Goal: Communication & Community: Share content

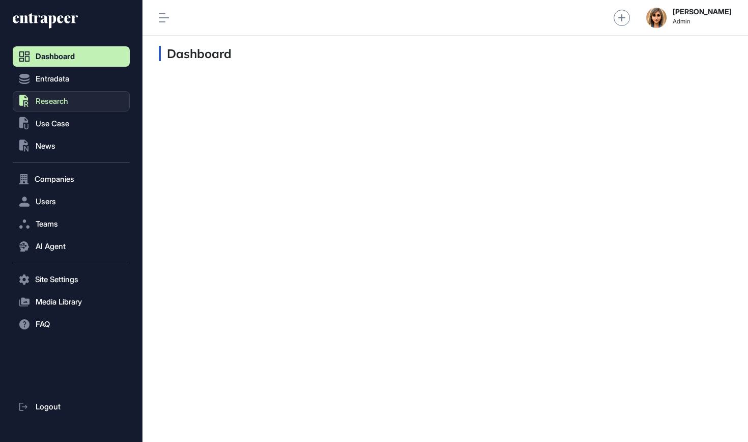
click at [54, 104] on span "Research" at bounding box center [52, 101] width 33 height 8
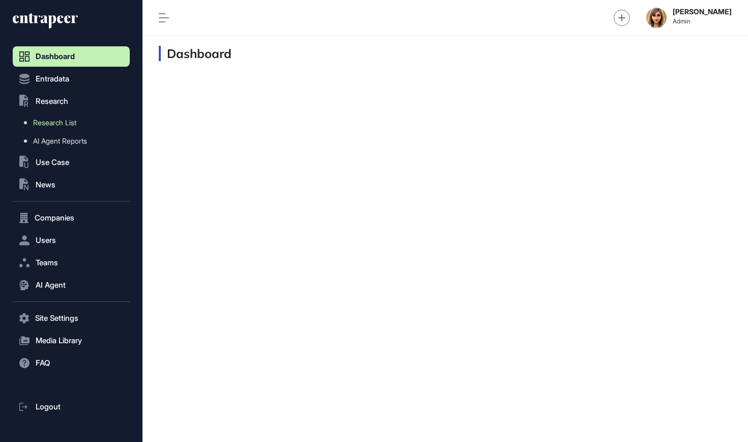
click at [57, 121] on span "Research List" at bounding box center [54, 123] width 43 height 8
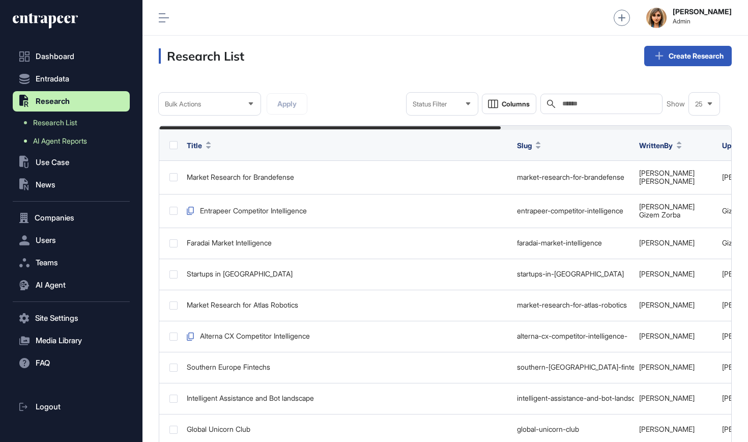
click at [58, 147] on link "AI Agent Reports" at bounding box center [74, 141] width 112 height 18
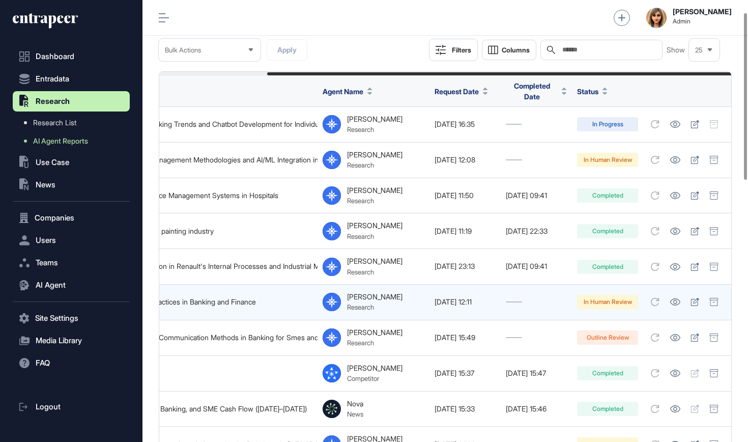
scroll to position [0, 132]
click at [695, 298] on icon at bounding box center [695, 302] width 8 height 8
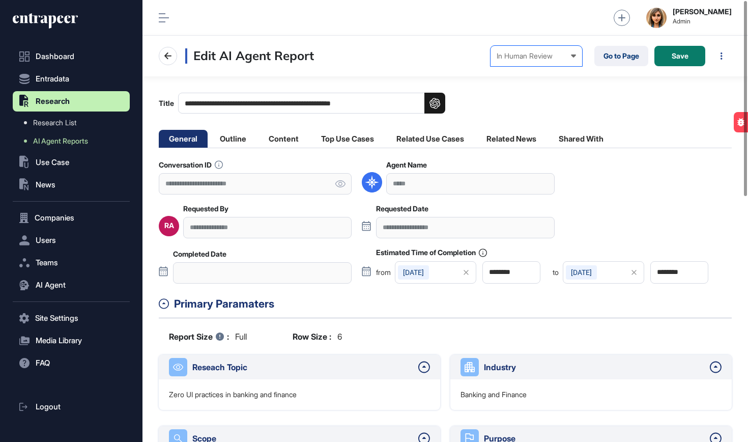
click at [514, 54] on div "In Human Review" at bounding box center [536, 56] width 79 height 8
click at [0, 0] on div "Completed" at bounding box center [0, 0] width 0 height 0
click at [472, 55] on div at bounding box center [469, 56] width 20 height 10
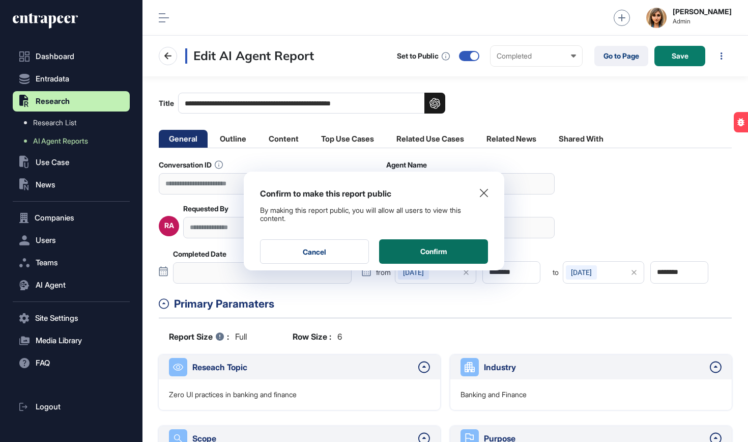
click at [451, 245] on button "Confirm" at bounding box center [433, 251] width 109 height 24
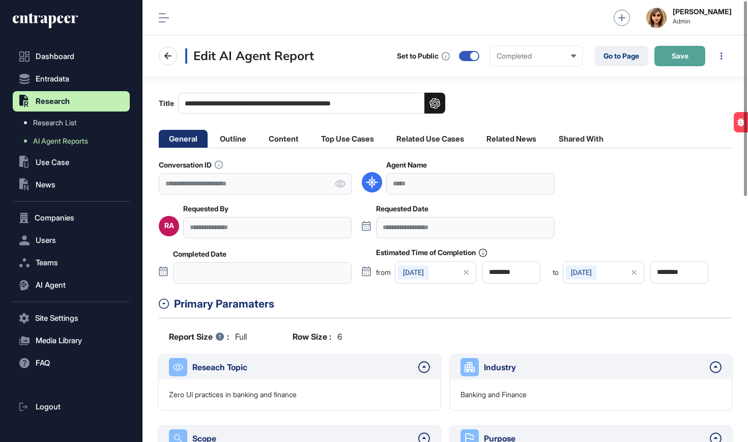
click at [678, 50] on button "Save" at bounding box center [679, 56] width 51 height 20
click at [468, 273] on icon at bounding box center [466, 272] width 5 height 5
click at [632, 272] on icon at bounding box center [634, 272] width 20 height 14
click at [681, 56] on span "Save" at bounding box center [680, 55] width 17 height 7
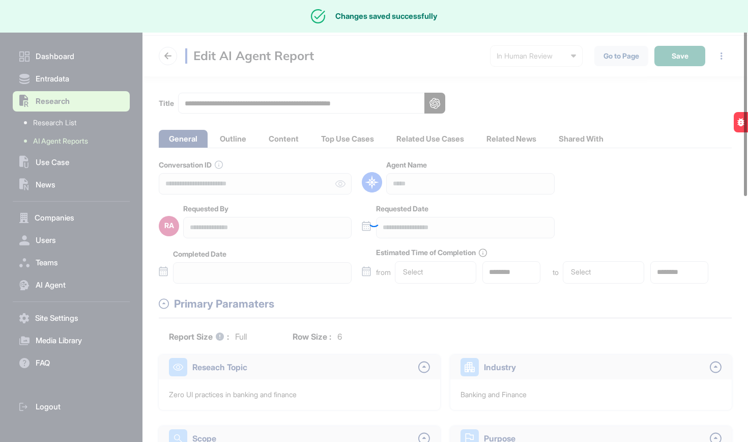
type input "********"
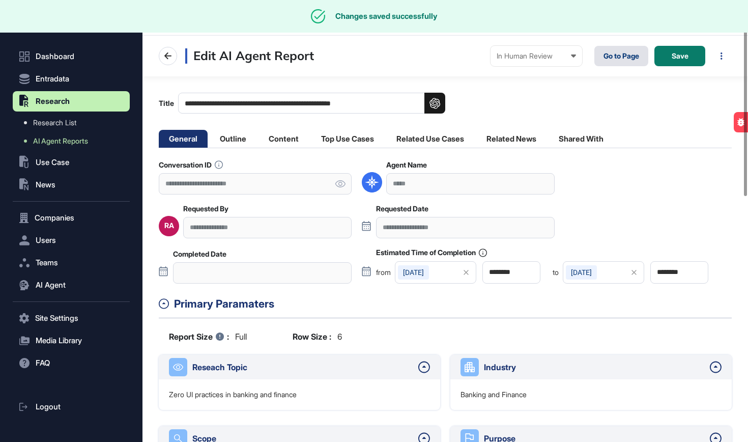
click at [618, 64] on link "Go to Page" at bounding box center [621, 56] width 54 height 20
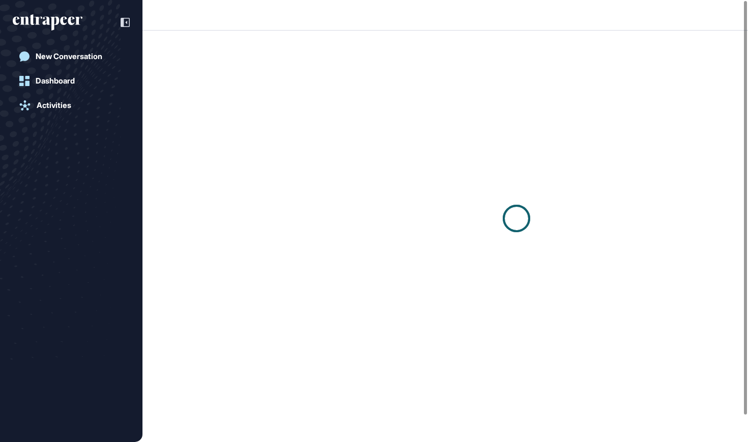
scroll to position [1, 1]
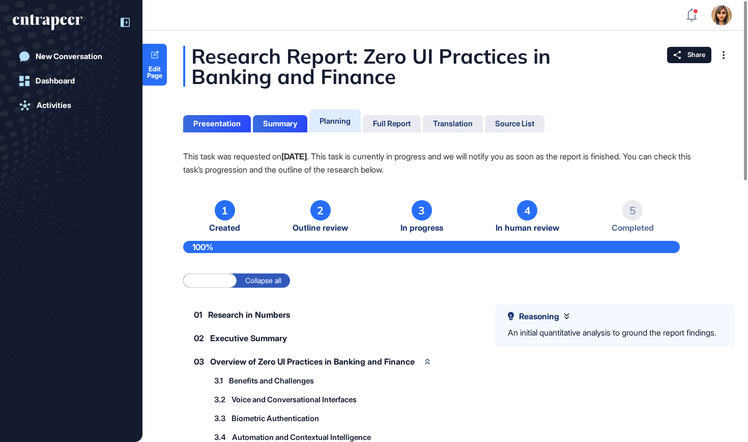
click at [124, 22] on icon at bounding box center [125, 22] width 9 height 9
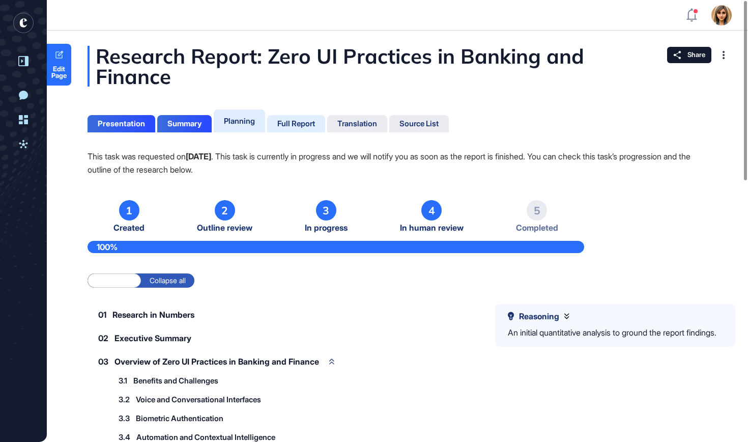
click at [306, 122] on div "Full Report" at bounding box center [296, 123] width 38 height 9
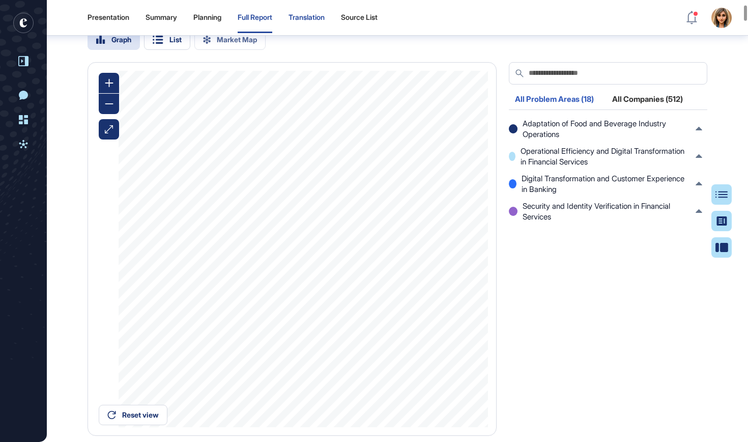
scroll to position [292, 0]
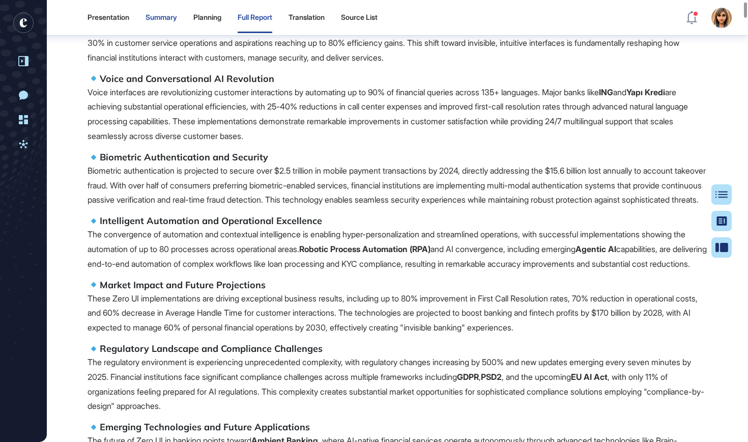
click at [193, 9] on div "Summary" at bounding box center [207, 18] width 28 height 31
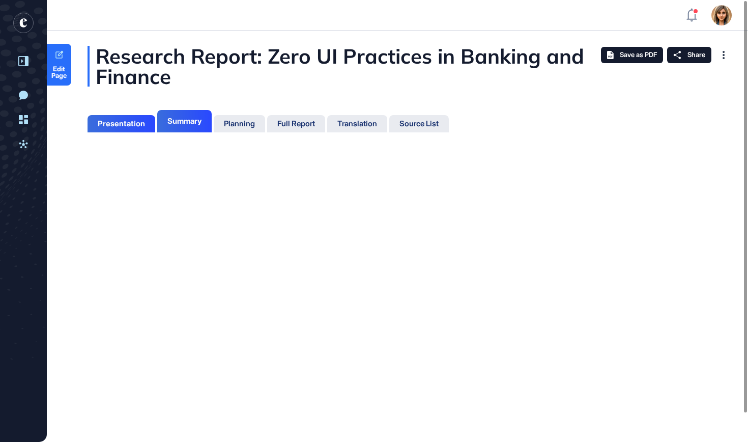
scroll to position [5, 1]
click at [174, 123] on div "Summary" at bounding box center [184, 121] width 34 height 9
click at [145, 130] on div "Presentation" at bounding box center [122, 123] width 68 height 17
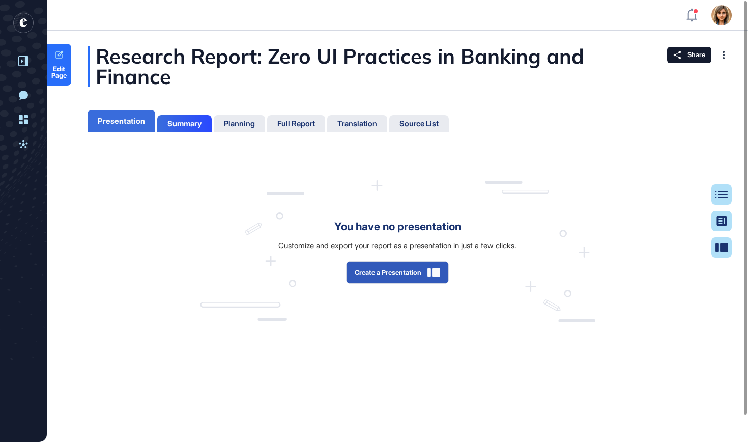
scroll to position [5, 1]
click at [382, 277] on button "Create a Presentation" at bounding box center [397, 272] width 103 height 22
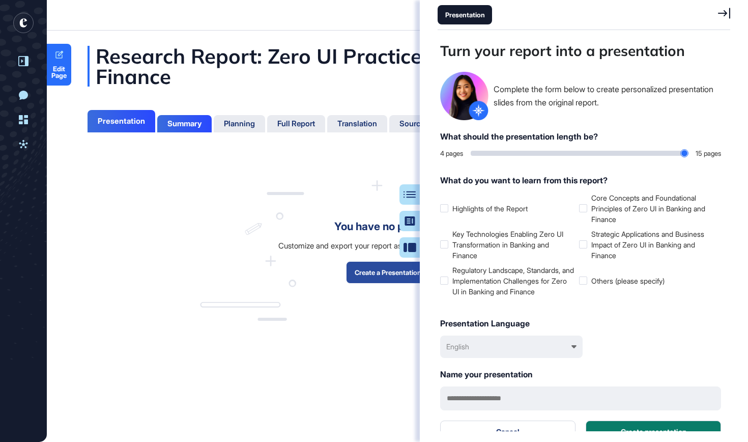
scroll to position [391, 295]
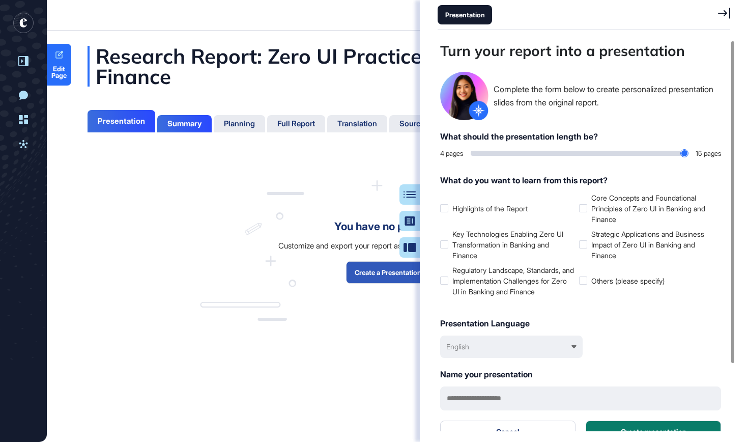
type input "**"
click at [677, 153] on input "range" at bounding box center [579, 153] width 217 height 5
click at [588, 207] on label "Core Concepts and Foundational Principles of Zero UI in Banking and Finance" at bounding box center [646, 208] width 135 height 32
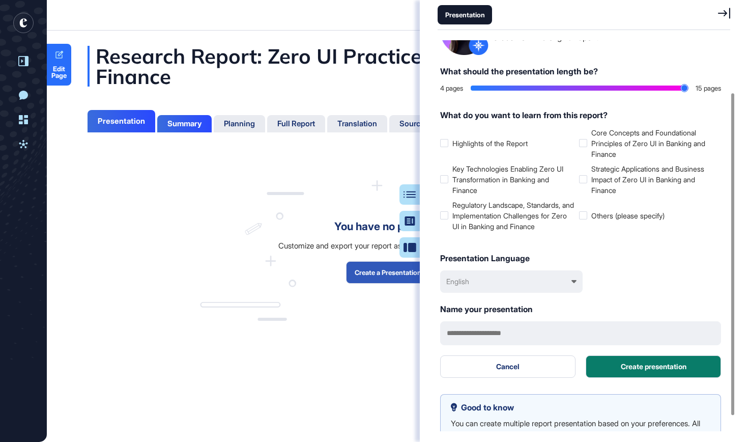
scroll to position [57, 0]
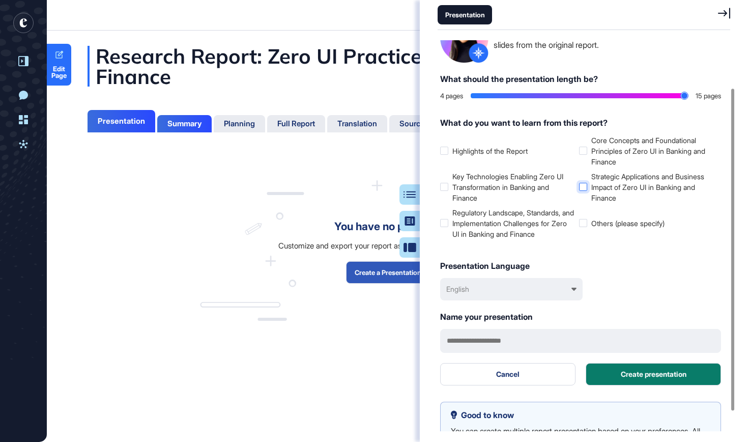
click at [587, 180] on label "Strategic Applications and Business Impact of Zero UI in Banking and Finance" at bounding box center [646, 187] width 135 height 32
click at [528, 181] on label "Key Technologies Enabling Zero UI Transformation in Banking and Finance" at bounding box center [507, 187] width 135 height 32
click at [511, 226] on label "Regulatory Landscape, Standards, and Implementation Challenges for Zero UI in B…" at bounding box center [507, 223] width 135 height 32
click at [668, 373] on button "Create presentation" at bounding box center [653, 374] width 135 height 22
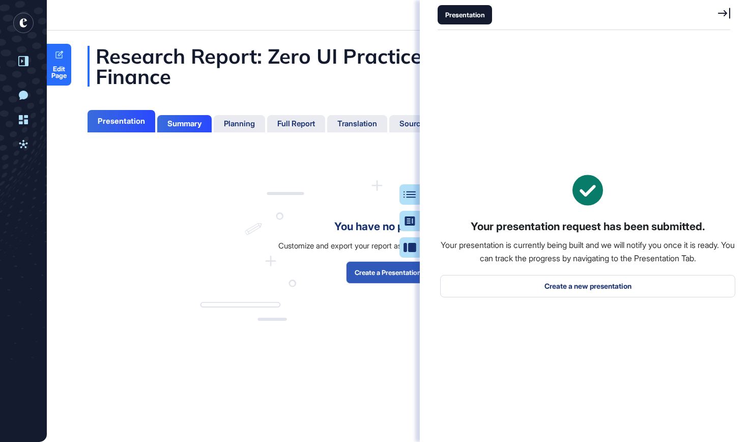
click at [726, 13] on icon at bounding box center [724, 13] width 12 height 11
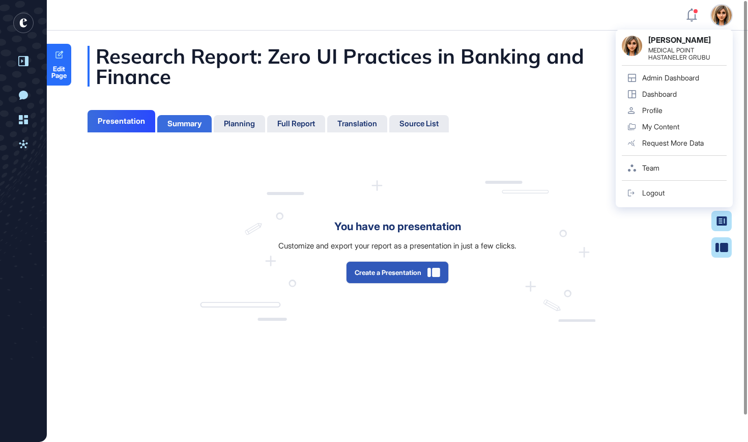
click at [190, 117] on div "Summary" at bounding box center [184, 123] width 54 height 17
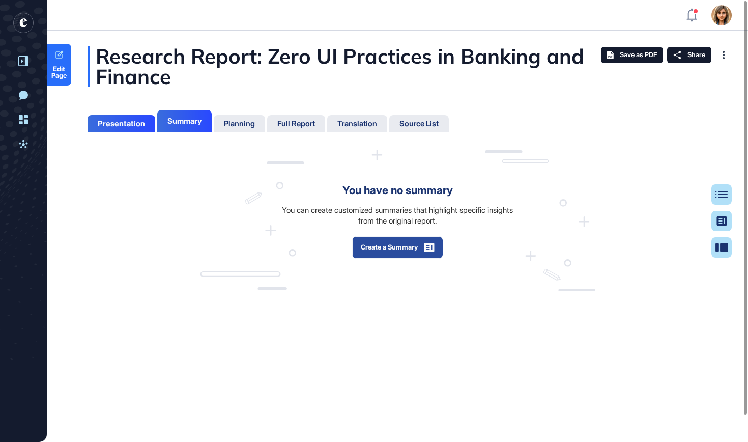
click at [388, 248] on button "Create a Summary" at bounding box center [397, 247] width 91 height 22
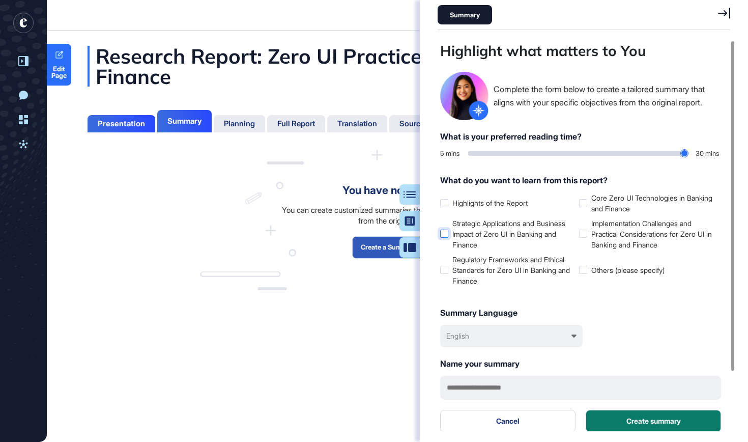
click at [510, 233] on label "Strategic Applications and Business Impact of Zero UI in Banking and Finance" at bounding box center [507, 234] width 135 height 32
click at [496, 263] on label "Regulatory Frameworks and Ethical Standards for Zero UI in Banking and Finance" at bounding box center [507, 270] width 135 height 32
click at [595, 190] on div "What do you want to learn from this report? Highlights of the Report Core Zero …" at bounding box center [580, 235] width 281 height 122
click at [595, 199] on label "Core Zero UI Technologies in Banking and Finance" at bounding box center [646, 202] width 135 height 21
click at [597, 230] on label "Implementation Challenges and Practical Considerations for Zero UI in Banking a…" at bounding box center [646, 234] width 135 height 32
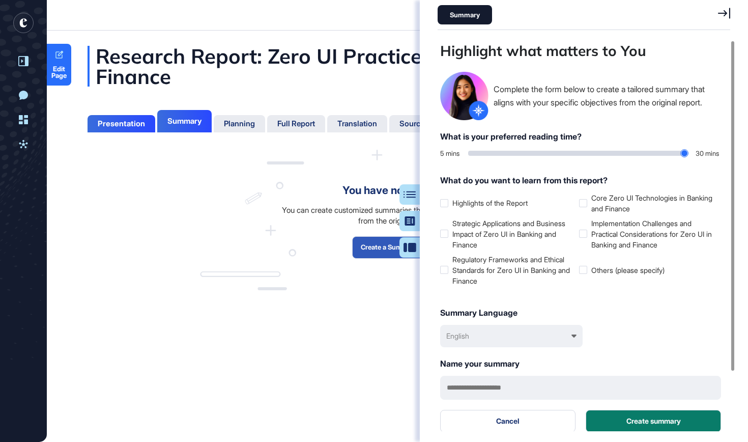
type input "**"
click at [680, 152] on input "range" at bounding box center [578, 153] width 220 height 5
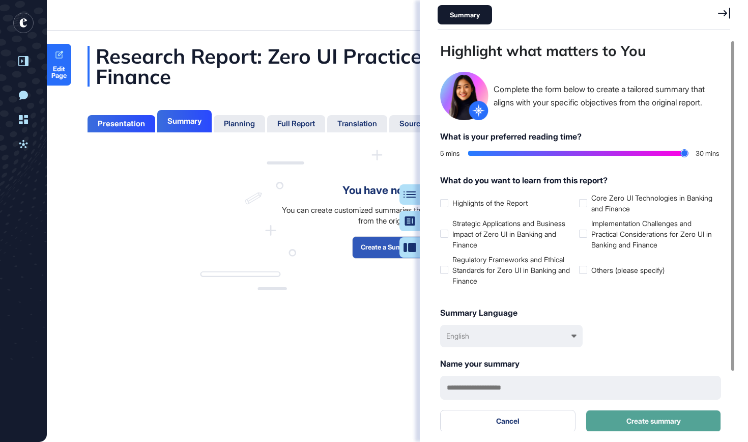
click at [641, 421] on button "Create summary" at bounding box center [653, 421] width 135 height 22
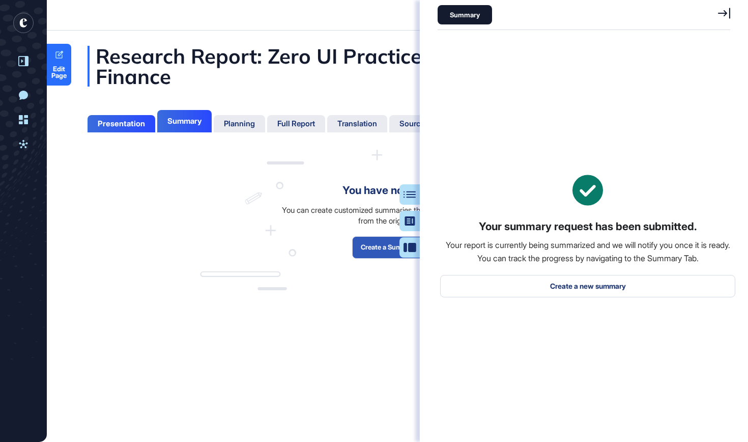
click at [287, 207] on div "You can create customized summaries that highlight specific insights from the o…" at bounding box center [398, 215] width 240 height 21
click at [327, 130] on div "Full Report" at bounding box center [357, 123] width 60 height 17
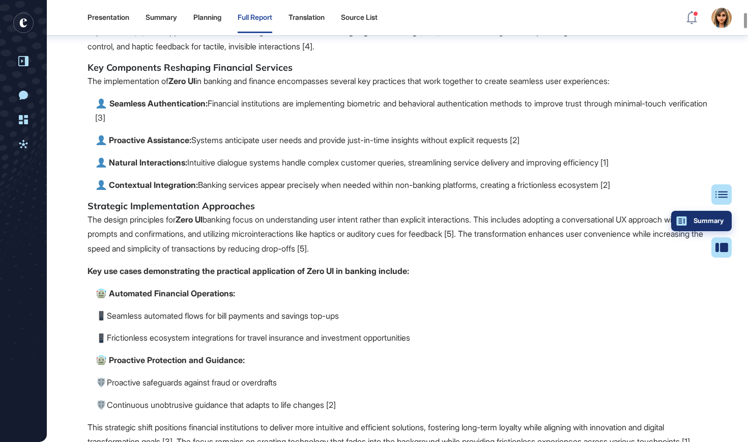
click at [704, 214] on button "Summary" at bounding box center [701, 221] width 61 height 20
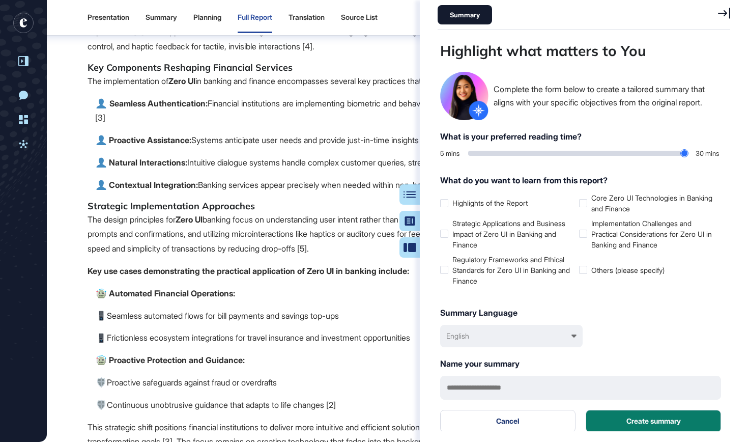
click at [717, 15] on div "Summary" at bounding box center [584, 15] width 293 height 30
click at [723, 11] on icon at bounding box center [724, 13] width 12 height 11
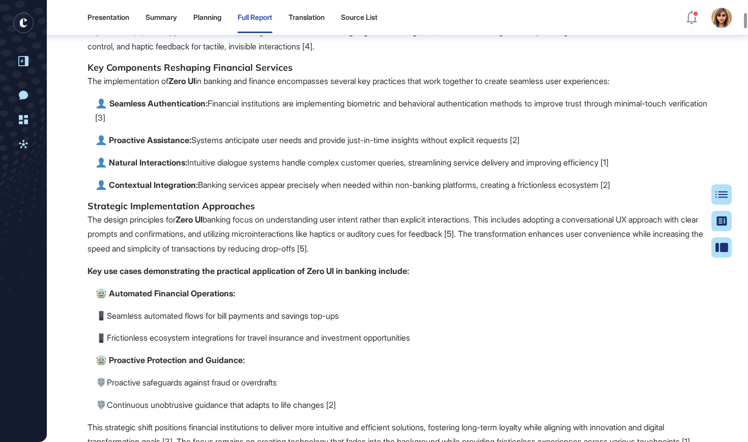
click at [632, 256] on p "The design principles for Zero UI banking focus on understanding user intent ra…" at bounding box center [398, 234] width 620 height 44
click at [718, 194] on div "Table of Contents" at bounding box center [688, 194] width 69 height 8
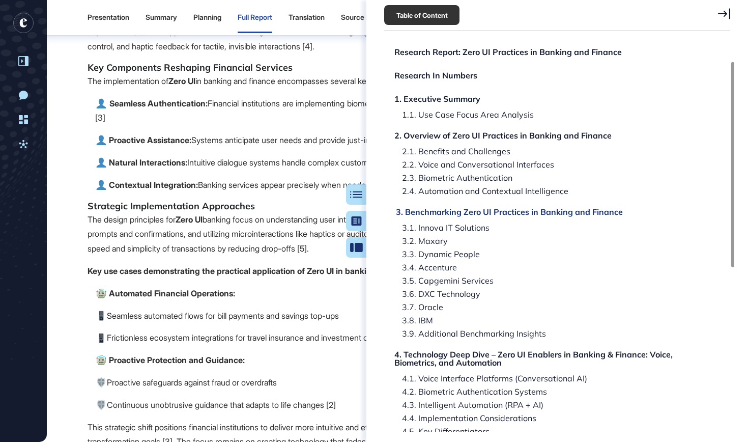
click at [552, 211] on div "3. Benchmarking Zero UI Practices in Banking and Finance" at bounding box center [509, 212] width 227 height 8
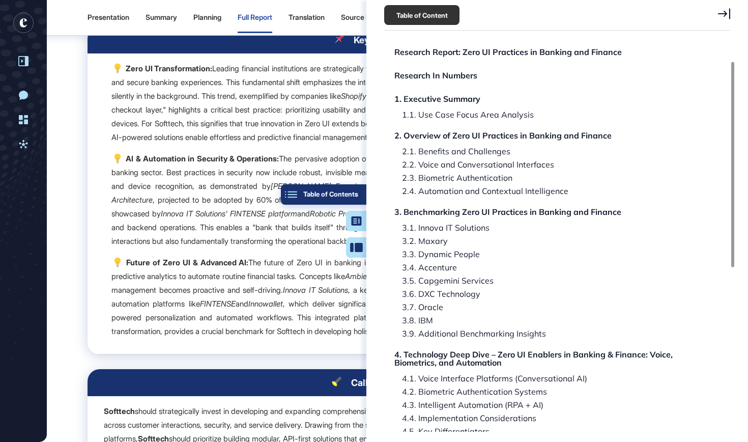
click at [361, 199] on button "Table of Contents" at bounding box center [323, 194] width 85 height 20
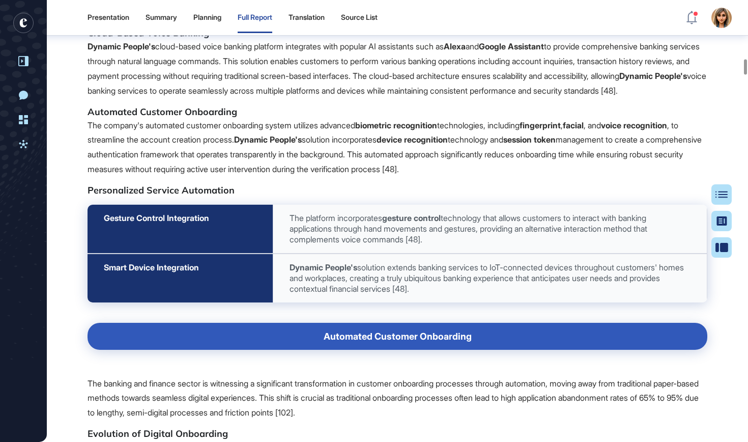
scroll to position [11725, 0]
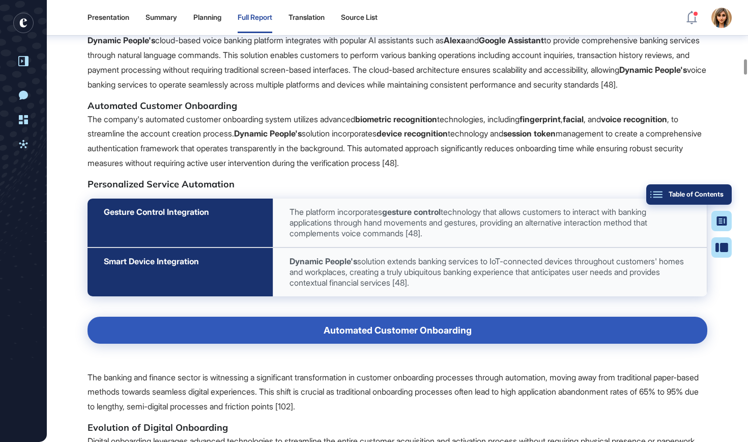
click at [726, 237] on button "Table of Contents" at bounding box center [721, 247] width 20 height 20
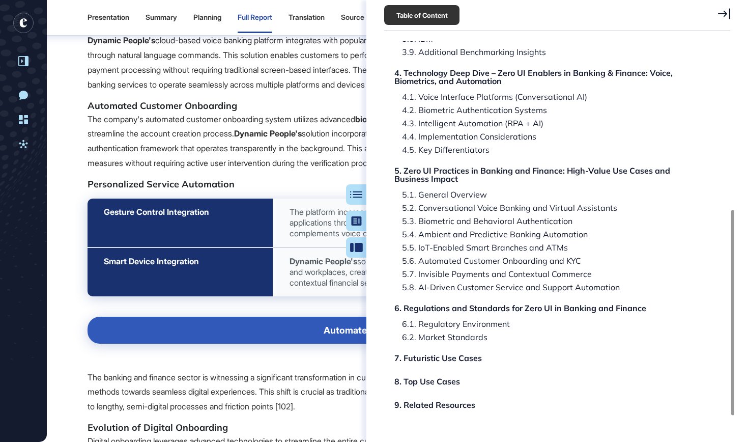
scroll to position [322, 0]
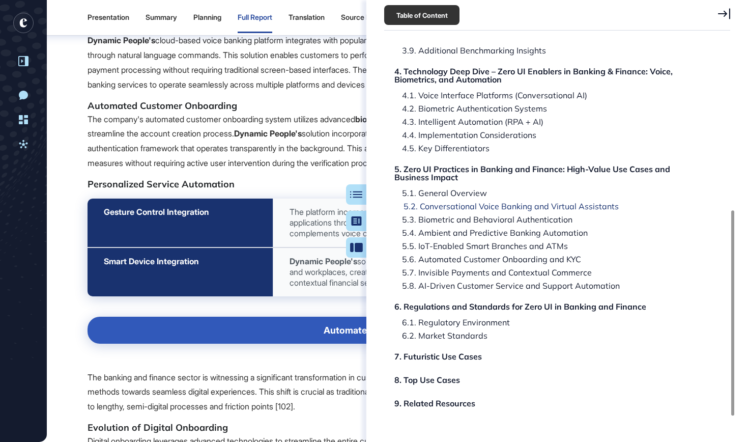
click at [550, 215] on div "5.2. Conversational Voice Banking and Virtual Assistants" at bounding box center [483, 219] width 178 height 8
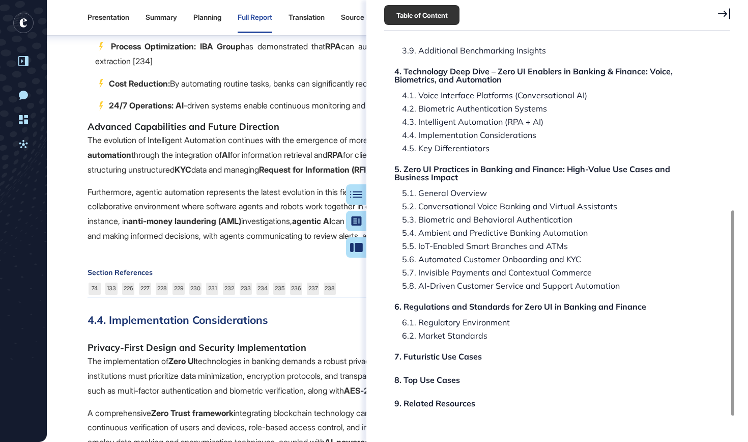
scroll to position [39399, 0]
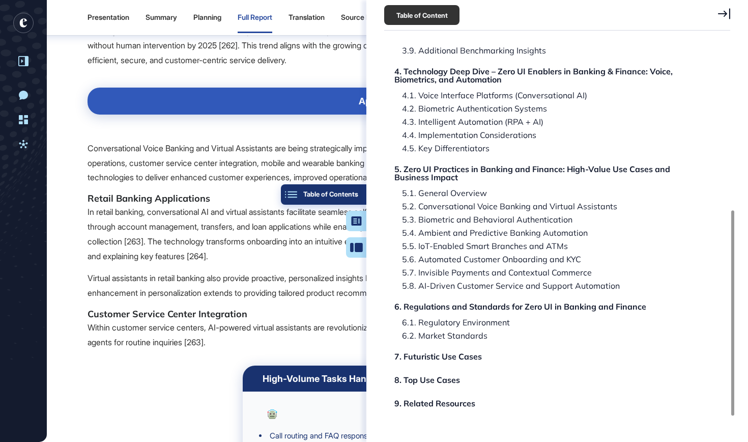
click at [353, 186] on button "Table of Contents" at bounding box center [323, 194] width 85 height 20
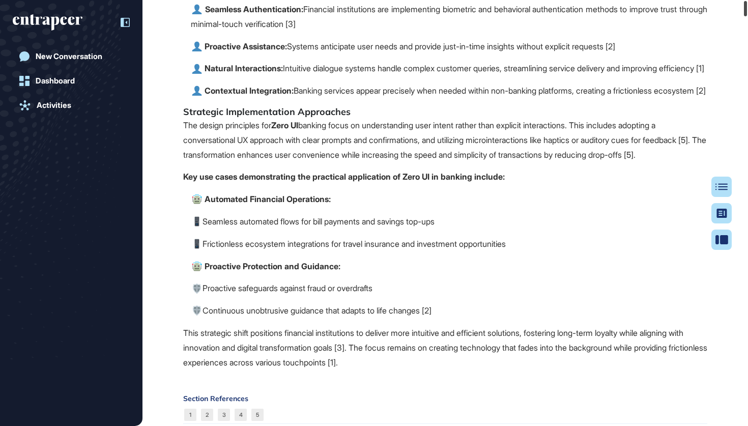
scroll to position [0, 0]
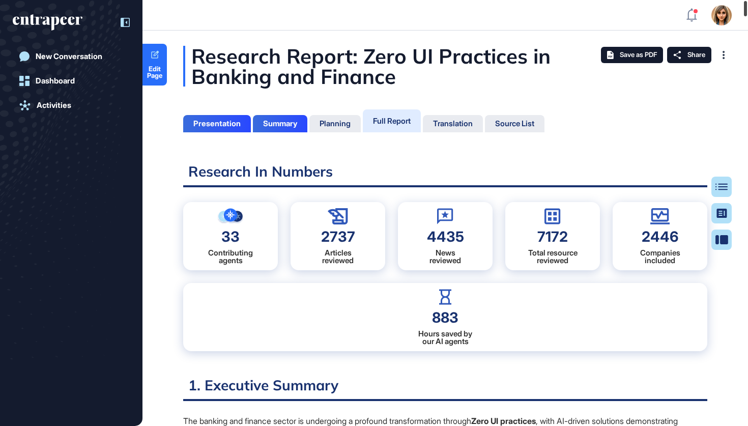
drag, startPoint x: 745, startPoint y: 218, endPoint x: 742, endPoint y: -44, distance: 262.1
click at [742, 0] on html "Admin Dashboard Dashboard Profile My Content Request More Data New Conversation…" at bounding box center [374, 213] width 748 height 426
click at [281, 118] on div "Summary" at bounding box center [280, 123] width 54 height 17
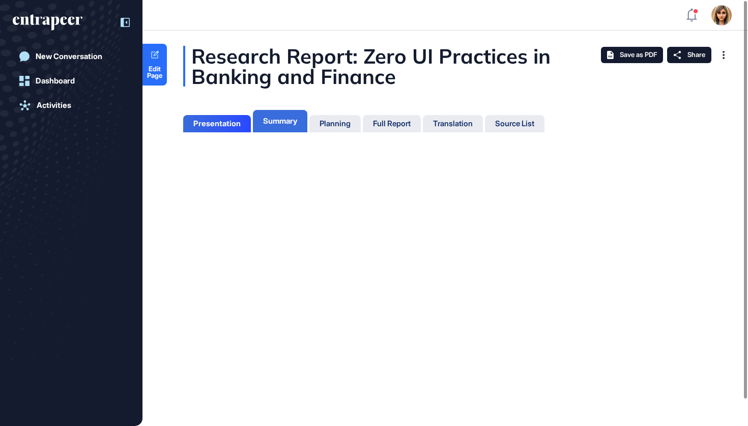
scroll to position [5, 1]
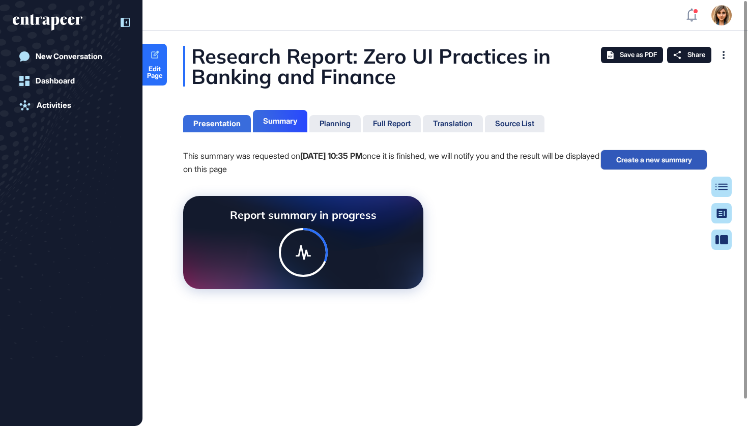
scroll to position [375, 3]
click at [218, 123] on div "Presentation" at bounding box center [216, 123] width 47 height 9
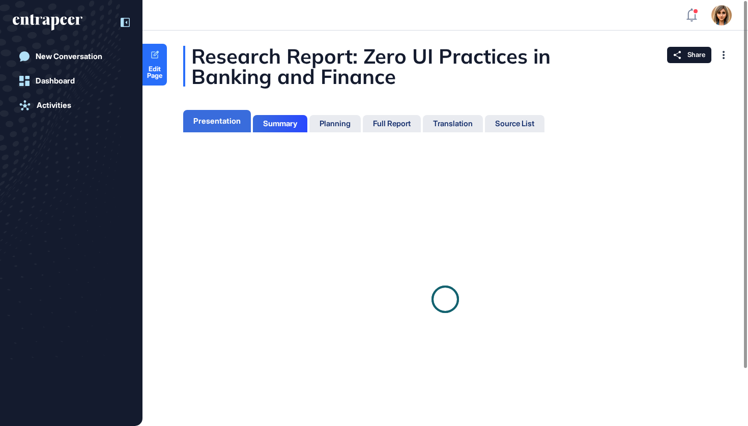
scroll to position [5, 1]
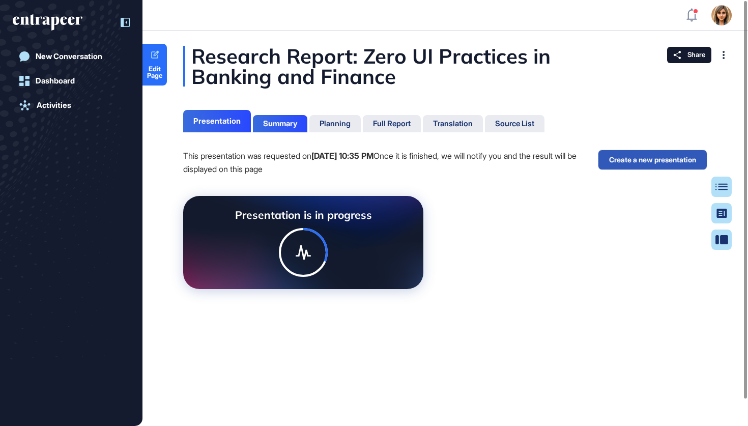
scroll to position [5, 1]
click at [682, 59] on div "Share" at bounding box center [689, 55] width 44 height 16
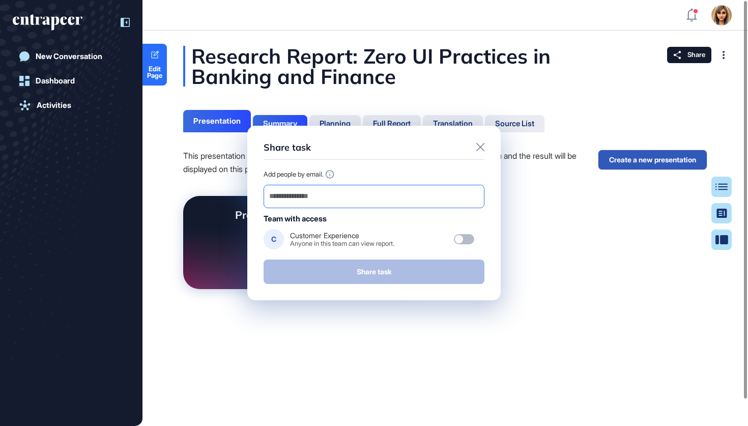
click at [394, 194] on input "email" at bounding box center [374, 196] width 212 height 14
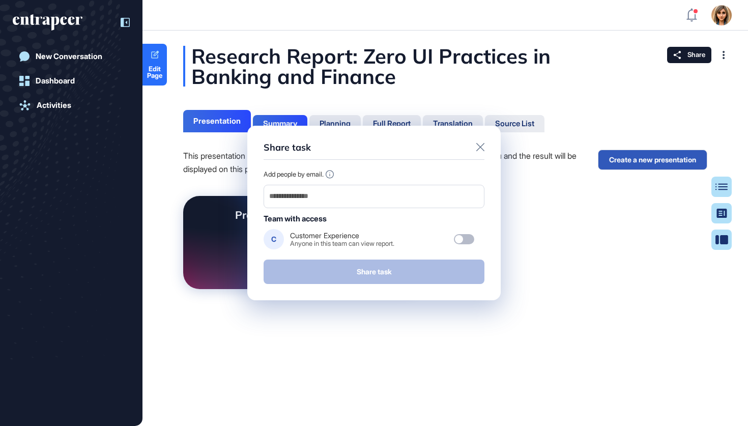
click at [484, 147] on div "Share task Add people by email. Team with access C Customer Experience Anyone i…" at bounding box center [373, 213] width 253 height 175
click at [476, 143] on icon at bounding box center [480, 147] width 8 height 8
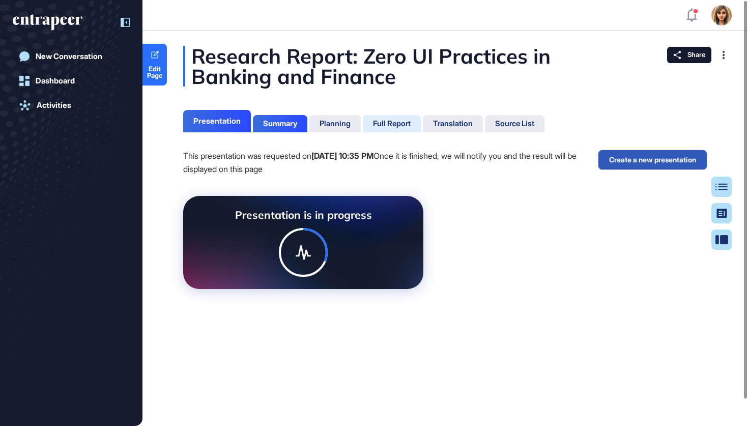
click at [396, 127] on div "Full Report" at bounding box center [392, 123] width 38 height 9
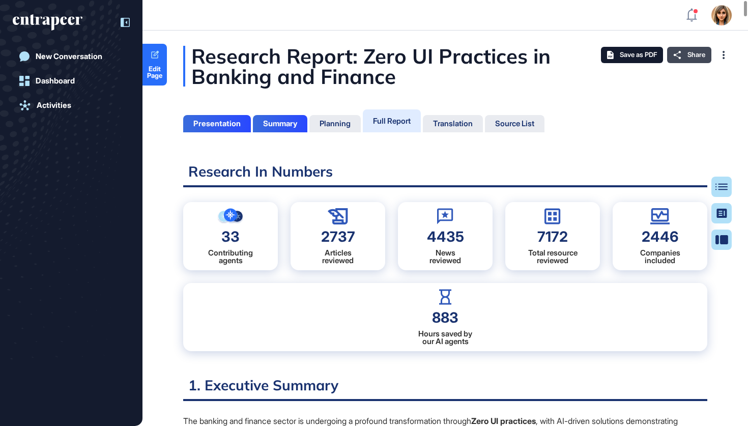
click at [690, 56] on span "Share" at bounding box center [696, 55] width 18 height 8
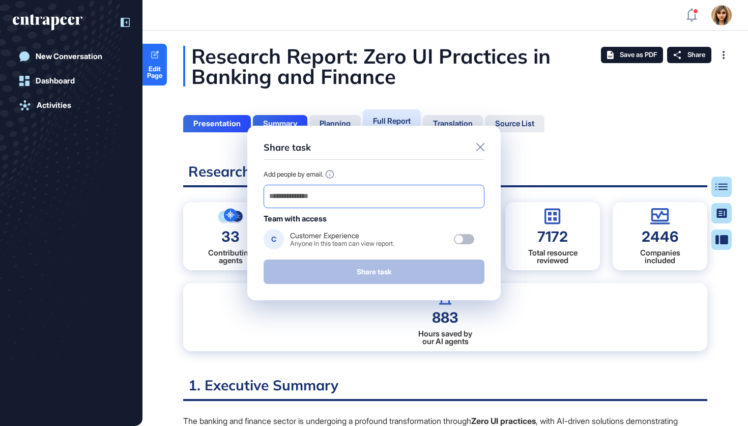
click at [389, 206] on div at bounding box center [374, 196] width 221 height 23
click at [386, 202] on input "email" at bounding box center [374, 196] width 212 height 14
click at [411, 204] on div at bounding box center [374, 196] width 221 height 23
click at [404, 203] on input "email" at bounding box center [374, 196] width 212 height 14
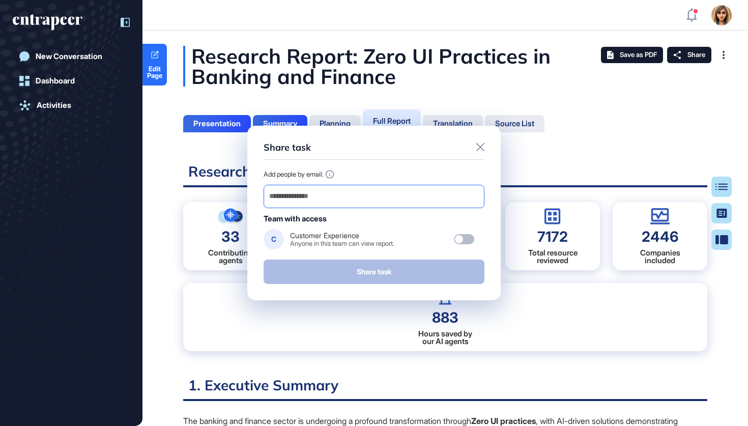
click at [327, 195] on input "email" at bounding box center [374, 196] width 212 height 14
paste input "**********"
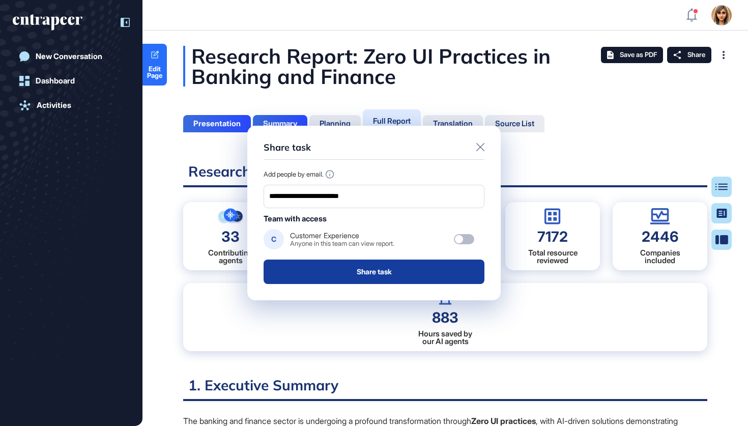
type input "**********"
click at [356, 265] on button "Share task" at bounding box center [374, 271] width 221 height 24
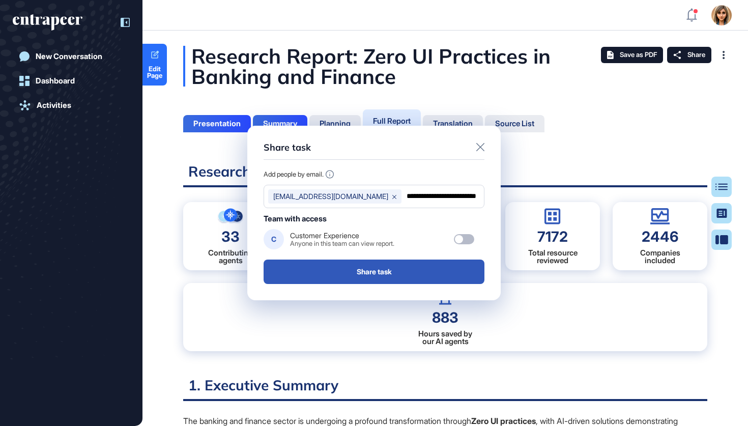
click at [482, 143] on icon at bounding box center [480, 147] width 8 height 8
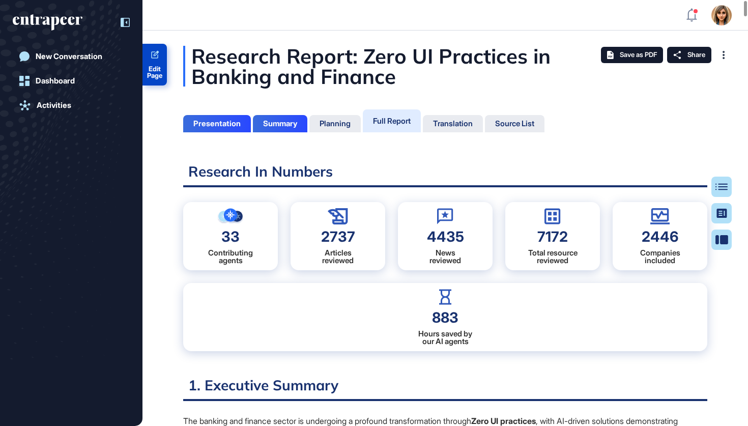
click at [153, 55] on icon at bounding box center [155, 55] width 10 height 10
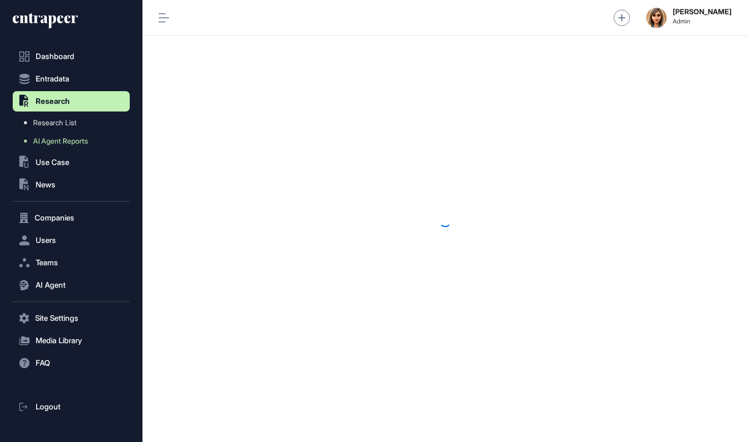
scroll to position [1, 1]
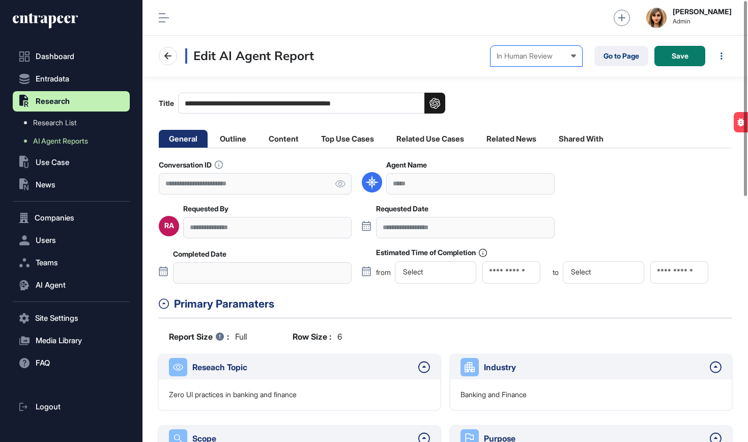
click at [543, 62] on div "In Human Review Created In Outline Review In Progress Completed In Human Review…" at bounding box center [536, 56] width 92 height 20
click at [0, 0] on div "Completed" at bounding box center [0, 0] width 0 height 0
click at [675, 56] on span "Save" at bounding box center [680, 55] width 17 height 7
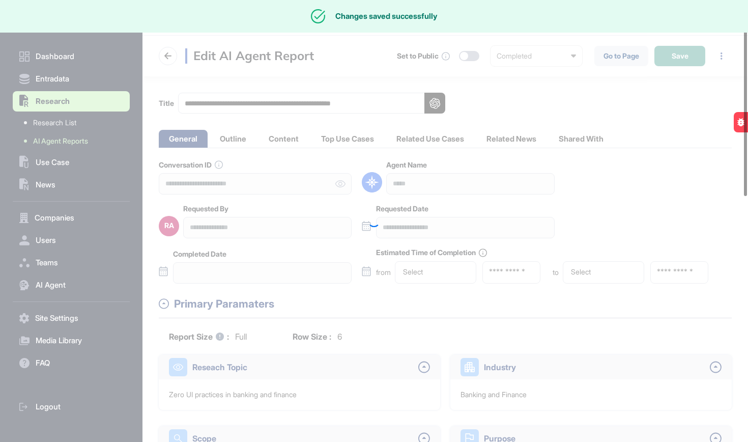
type input "**********"
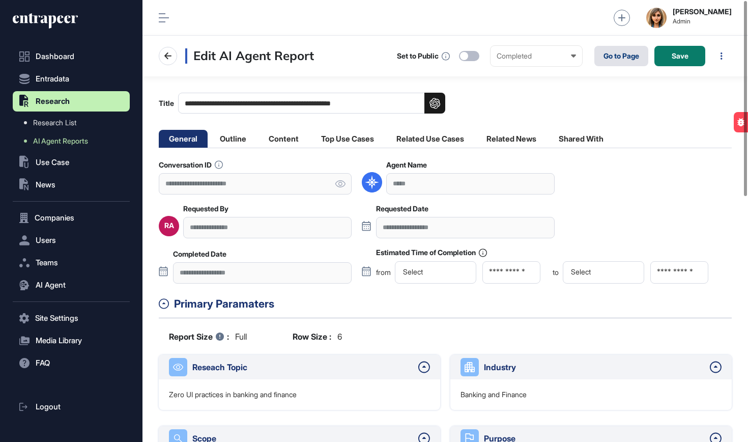
click at [635, 54] on link "Go to Page" at bounding box center [621, 56] width 54 height 20
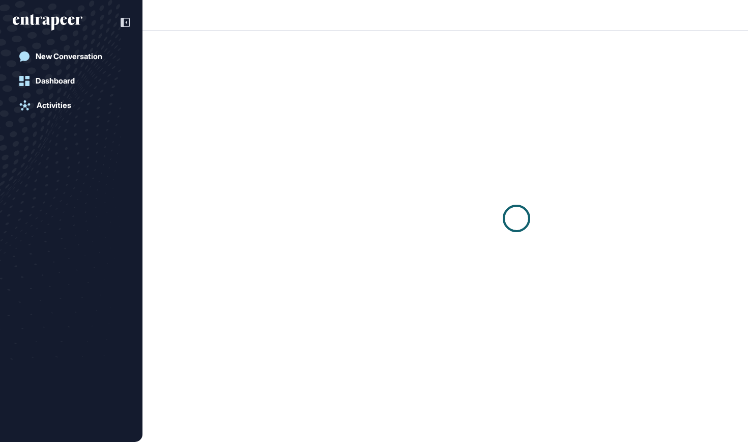
scroll to position [1, 1]
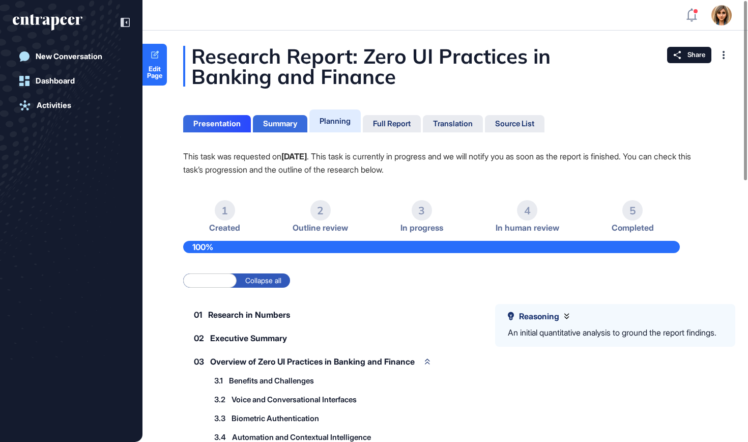
click at [286, 124] on div "Summary" at bounding box center [280, 123] width 34 height 9
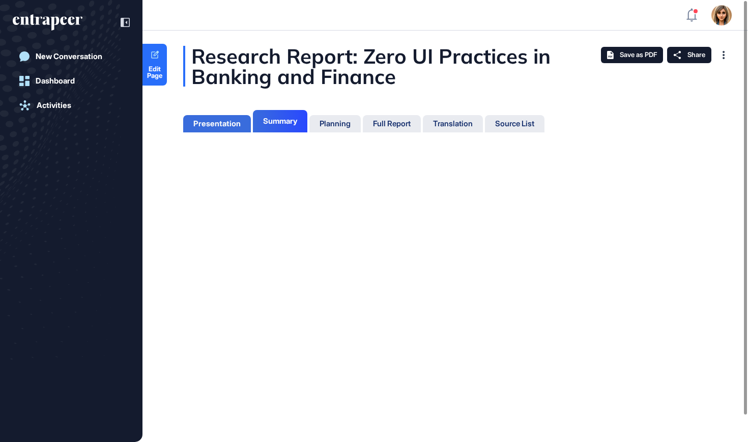
scroll to position [5, 1]
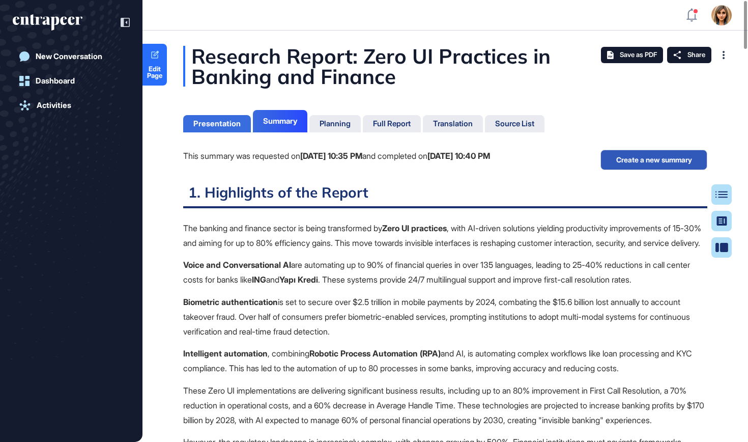
scroll to position [391, 3]
click at [200, 124] on div "Presentation" at bounding box center [216, 123] width 47 height 9
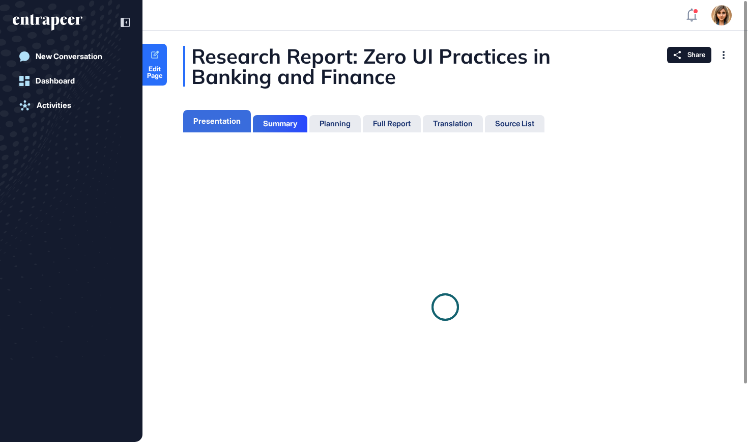
scroll to position [5, 1]
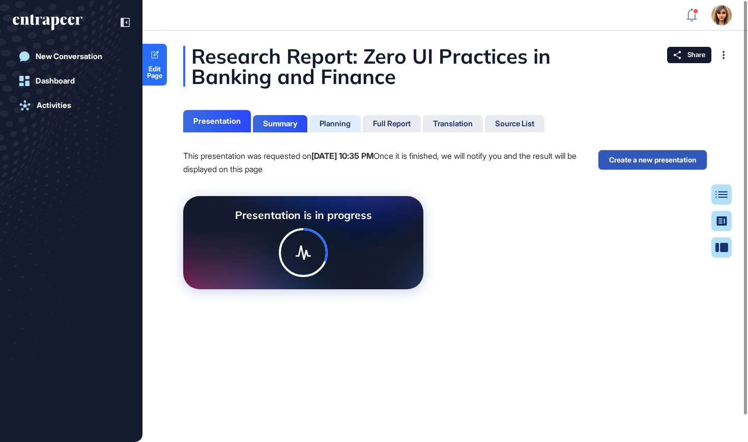
scroll to position [5, 1]
click at [350, 121] on div "Planning" at bounding box center [335, 123] width 31 height 9
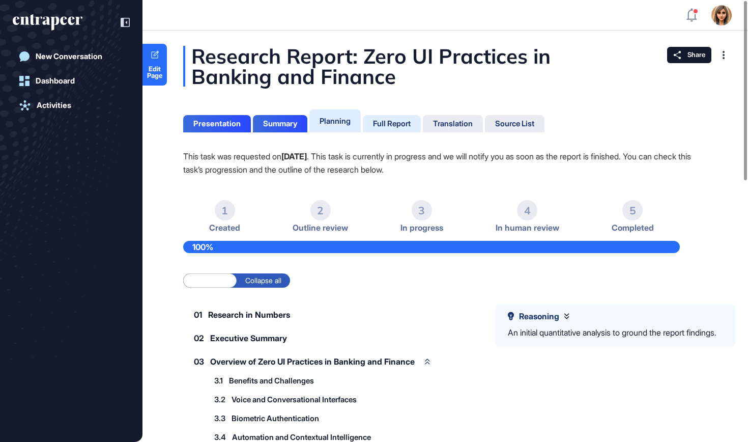
click at [389, 123] on div "Full Report" at bounding box center [392, 123] width 38 height 9
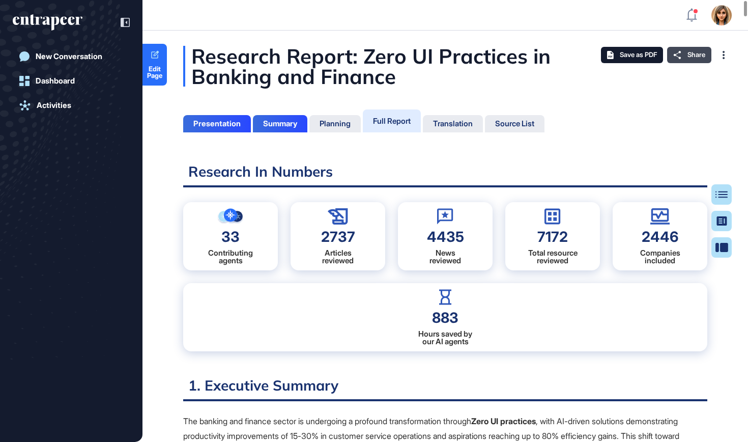
scroll to position [391, 3]
click at [680, 55] on icon at bounding box center [677, 55] width 8 height 8
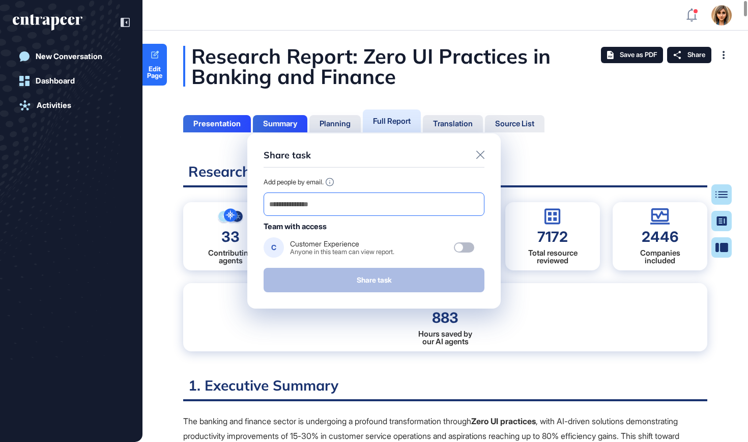
click at [376, 202] on input "email" at bounding box center [374, 204] width 212 height 14
paste input "**********"
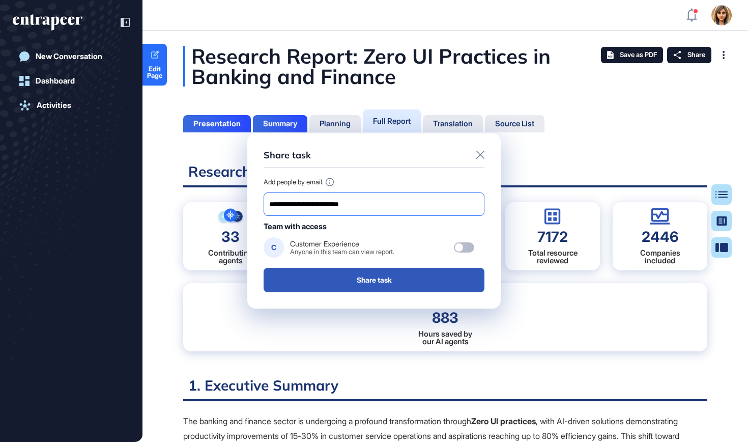
click at [376, 202] on input "**********" at bounding box center [374, 204] width 212 height 14
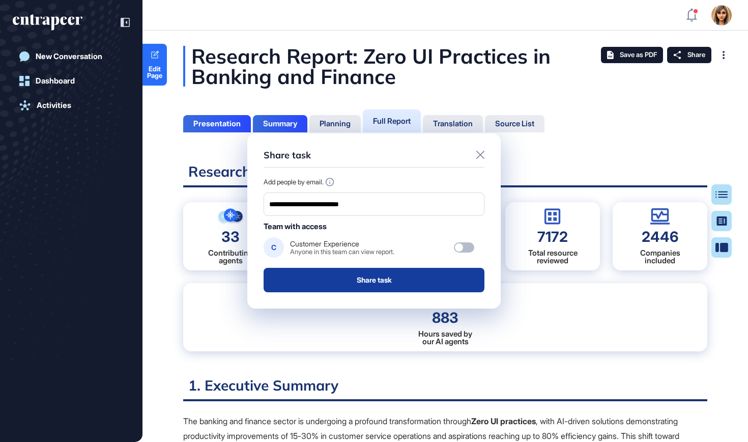
type input "**********"
click at [366, 274] on button "Share task" at bounding box center [374, 280] width 221 height 24
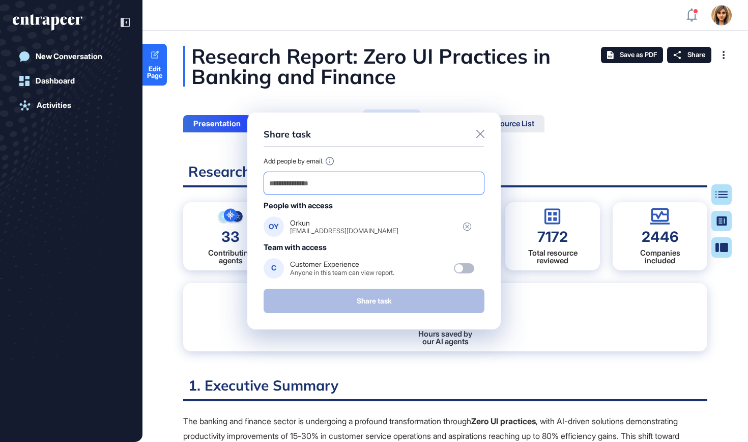
click at [417, 184] on input "email" at bounding box center [374, 183] width 212 height 14
paste input "**********"
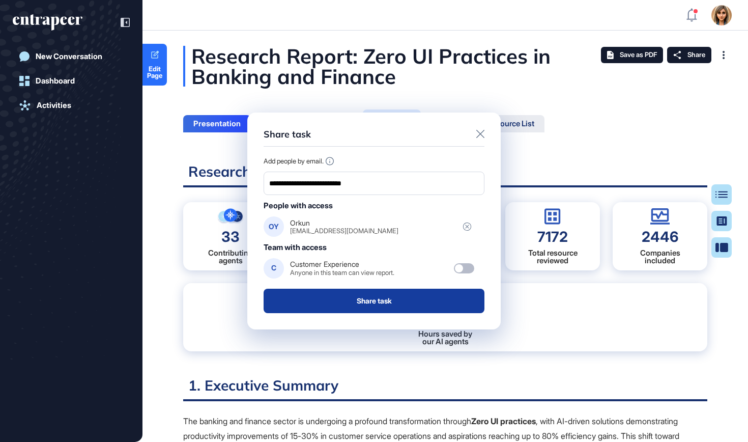
type input "**********"
click at [367, 301] on button "Share task" at bounding box center [374, 300] width 221 height 24
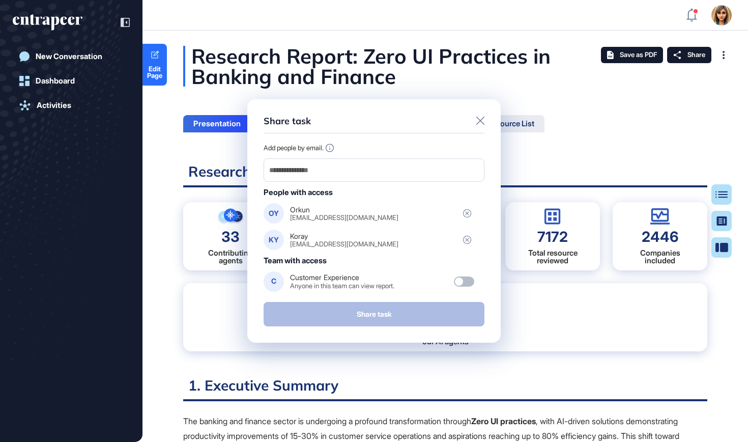
click at [479, 118] on icon at bounding box center [480, 121] width 8 height 8
